Goal: Task Accomplishment & Management: Manage account settings

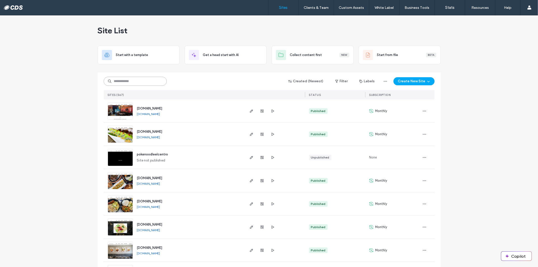
click at [144, 82] on input at bounding box center [135, 81] width 63 height 9
paste input "**********"
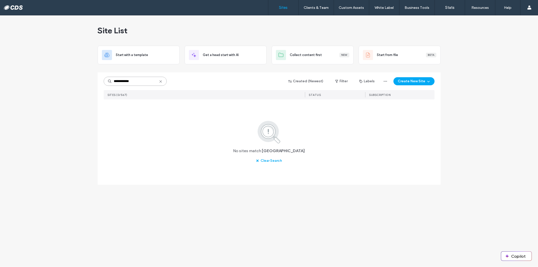
click at [124, 82] on input "**********" at bounding box center [135, 81] width 63 height 9
type input "**********"
click at [129, 113] on img at bounding box center [120, 120] width 25 height 34
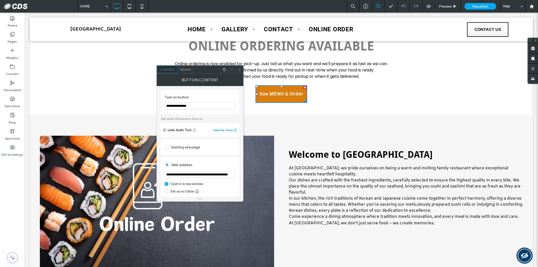
click at [239, 70] on icon at bounding box center [240, 70] width 4 height 4
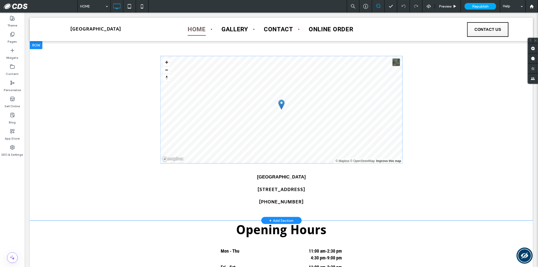
scroll to position [475, 0]
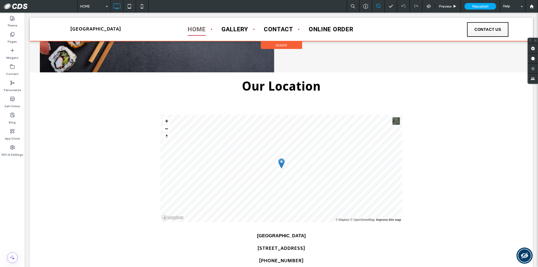
click at [475, 27] on div at bounding box center [281, 28] width 503 height 23
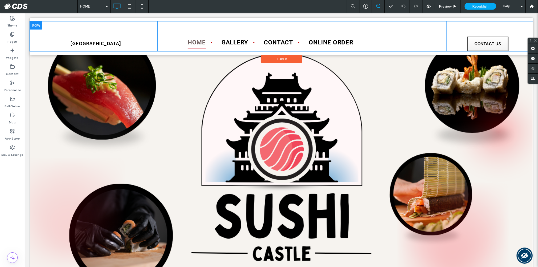
scroll to position [0, 0]
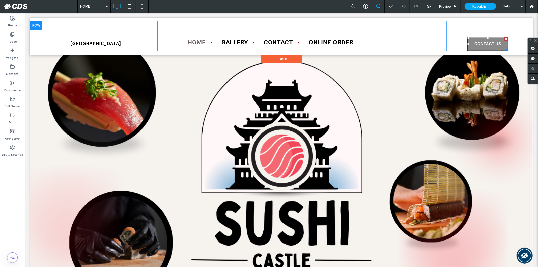
click at [473, 44] on span "CONTACT US" at bounding box center [488, 44] width 30 height 10
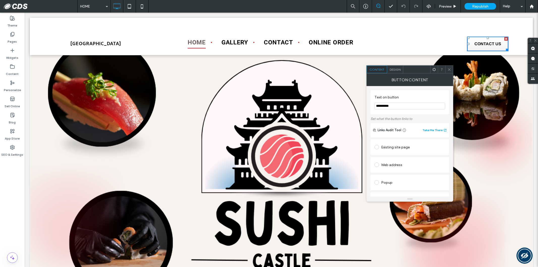
click at [377, 148] on span at bounding box center [377, 147] width 5 height 5
click at [449, 69] on use at bounding box center [449, 69] width 3 height 3
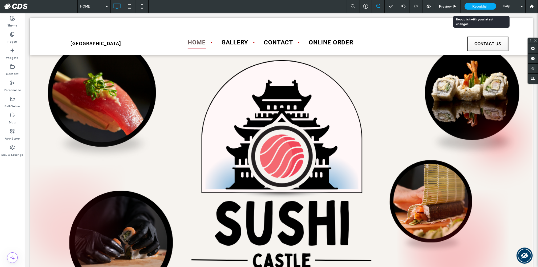
click at [475, 7] on span "Republish" at bounding box center [480, 6] width 16 height 4
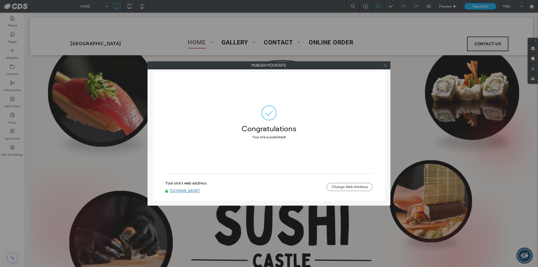
click at [386, 66] on icon at bounding box center [385, 66] width 4 height 4
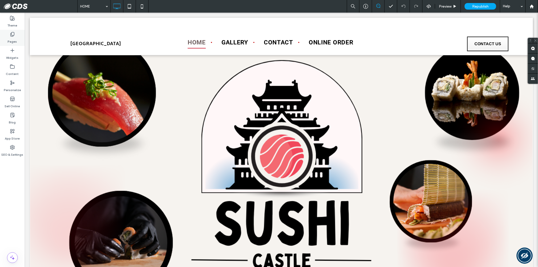
click at [8, 42] on label "Pages" at bounding box center [12, 40] width 9 height 7
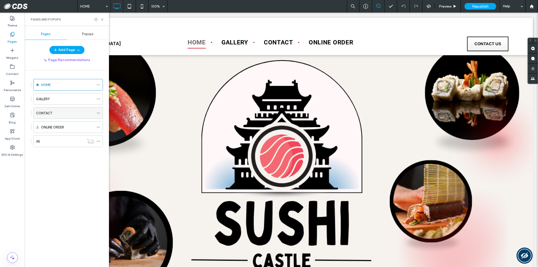
click at [52, 110] on div "CONTACT" at bounding box center [65, 112] width 58 height 11
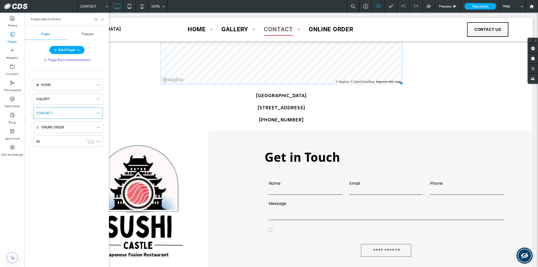
scroll to position [308, 0]
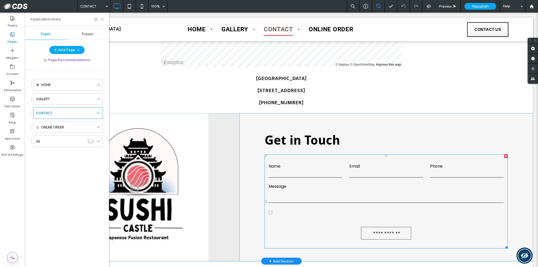
click at [302, 164] on label "Name" at bounding box center [305, 166] width 74 height 6
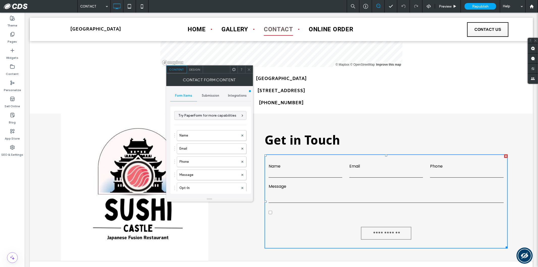
click at [213, 97] on span "Submission" at bounding box center [210, 96] width 17 height 4
click at [211, 118] on label "New submission notification" at bounding box center [210, 119] width 67 height 10
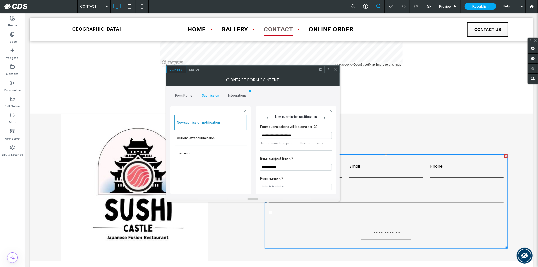
drag, startPoint x: 335, startPoint y: 69, endPoint x: 339, endPoint y: 69, distance: 4.0
click at [338, 69] on div at bounding box center [336, 70] width 8 height 8
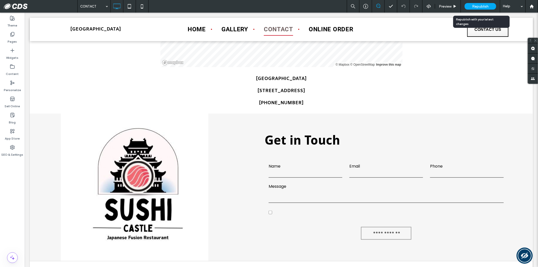
click at [481, 7] on span "Republish" at bounding box center [480, 6] width 16 height 4
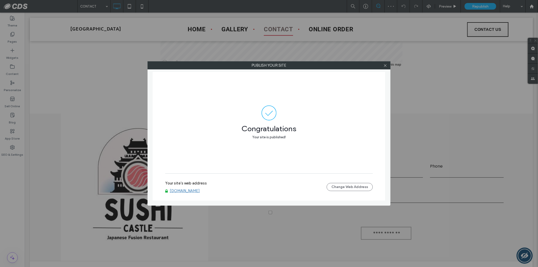
click at [195, 190] on link "[DOMAIN_NAME]" at bounding box center [185, 190] width 30 height 5
